Goal: Task Accomplishment & Management: Complete application form

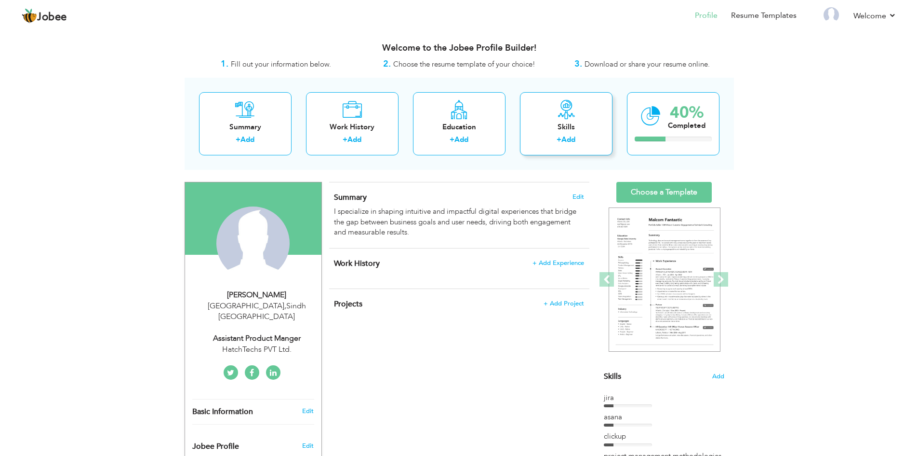
click at [576, 126] on div "Skills" at bounding box center [566, 127] width 77 height 10
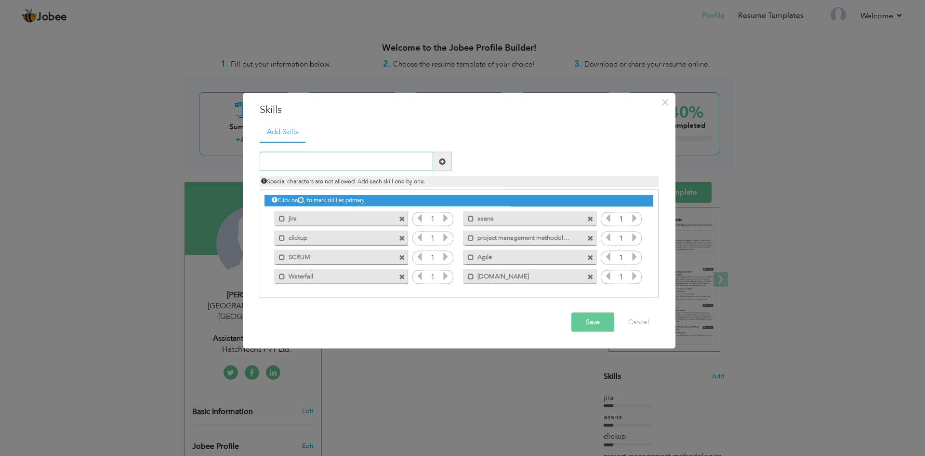
click at [317, 154] on input "text" at bounding box center [347, 161] width 174 height 19
type input "analytical"
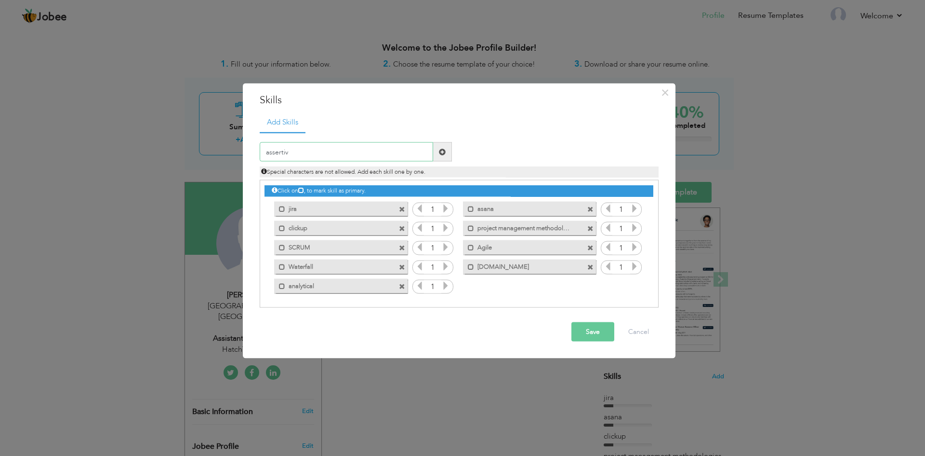
type input "assertive"
type input "assessing outcomes"
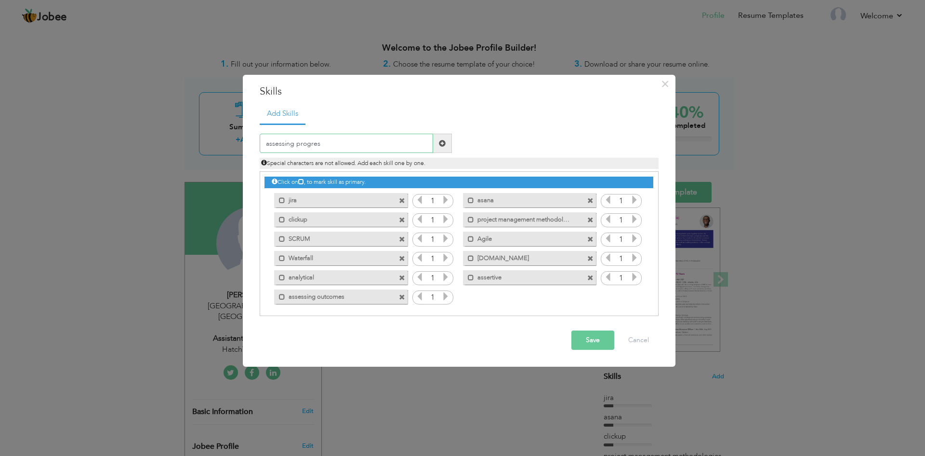
type input "assessing progress"
type input "attention to detail"
type input "conflict resolution"
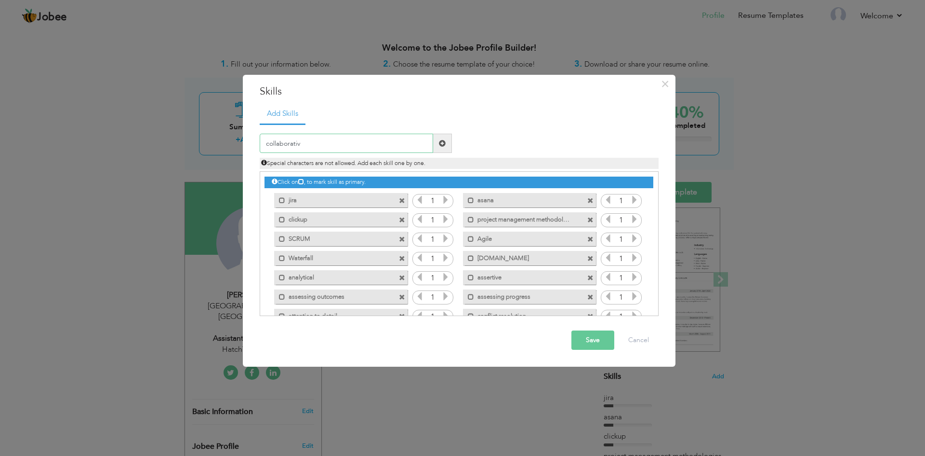
type input "collaborative"
type input "coordination"
type input "communication"
type input "development"
type input "evaluation"
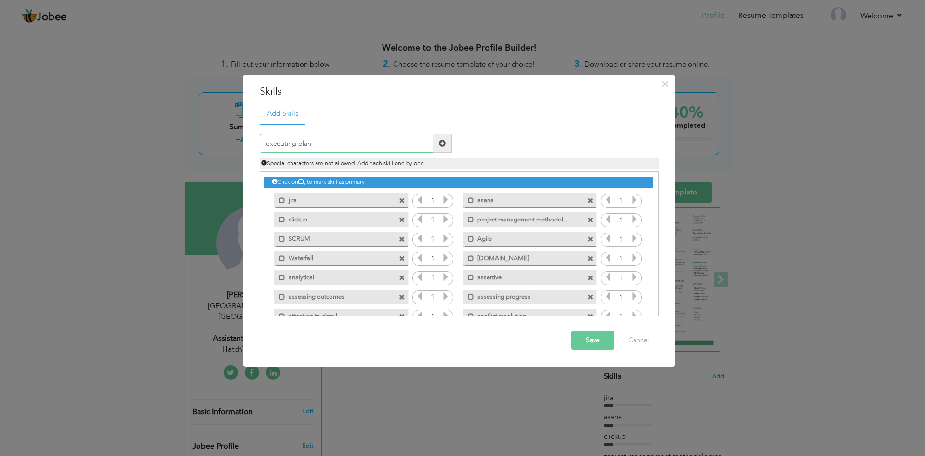
type input "executing plans"
type input "financial analysis"
type input "impact assessment"
type input "leadership engagement"
type input "managing settings"
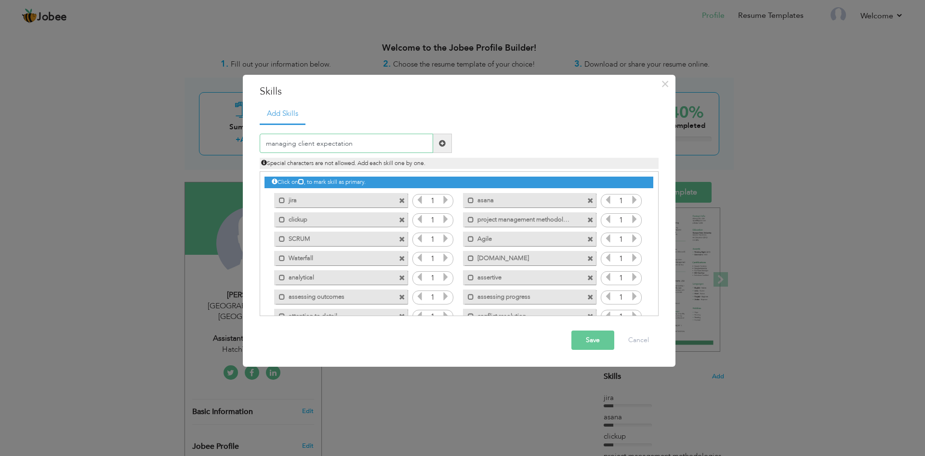
type input "managing client expectations"
type input "managing conflicts"
type input "managing relationships with stakeholders"
type input "managing vendors"
type input "meeting deadlines"
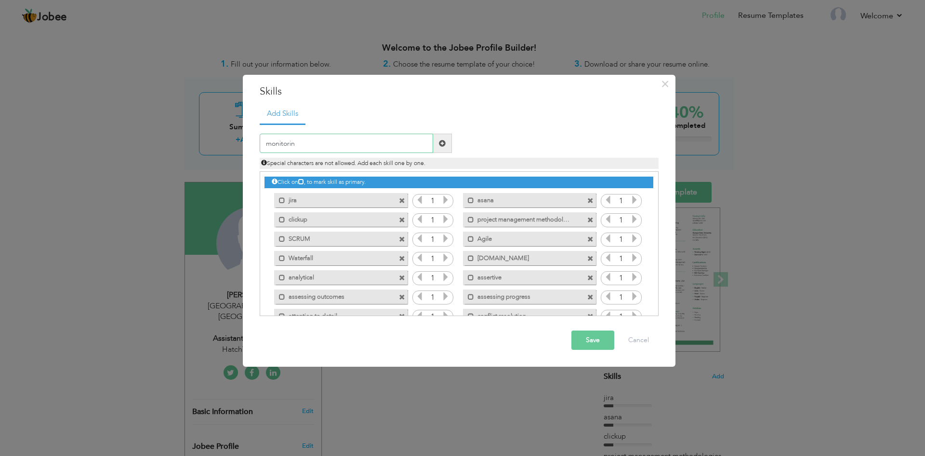
type input "monitoring"
type input "multitasking"
type input "planning"
type input "prioritizing"
type input "problem-solving"
